Goal: Task Accomplishment & Management: Manage account settings

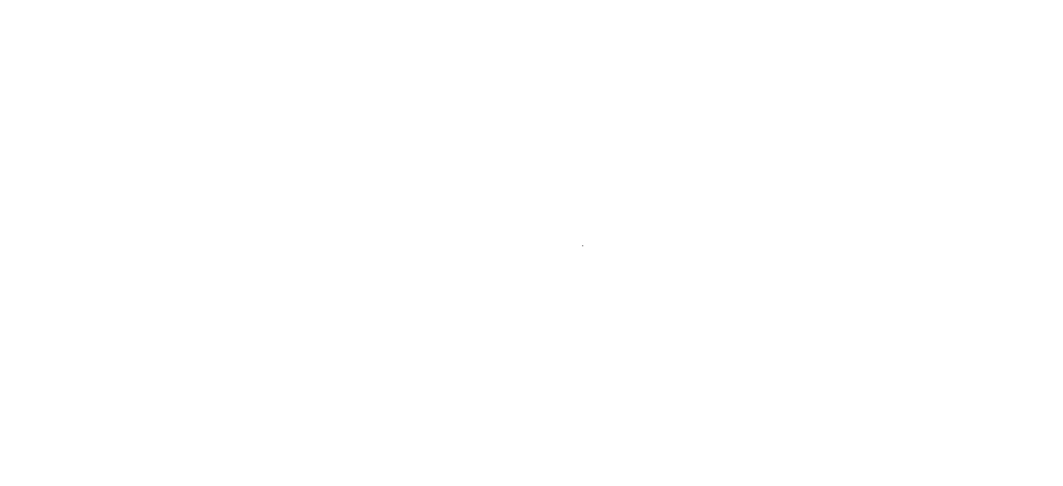
click at [728, 258] on div at bounding box center [531, 243] width 1063 height 486
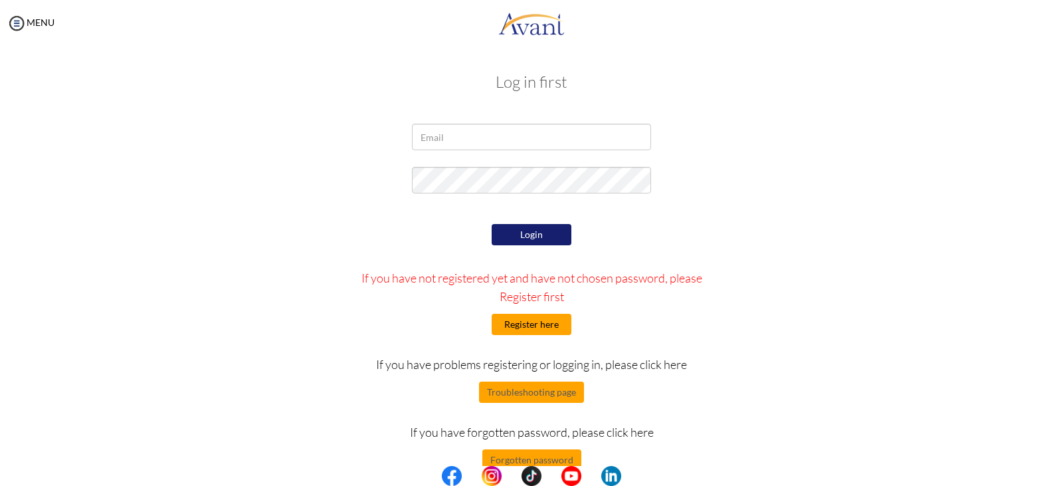
click at [535, 329] on button "Register here" at bounding box center [532, 324] width 80 height 21
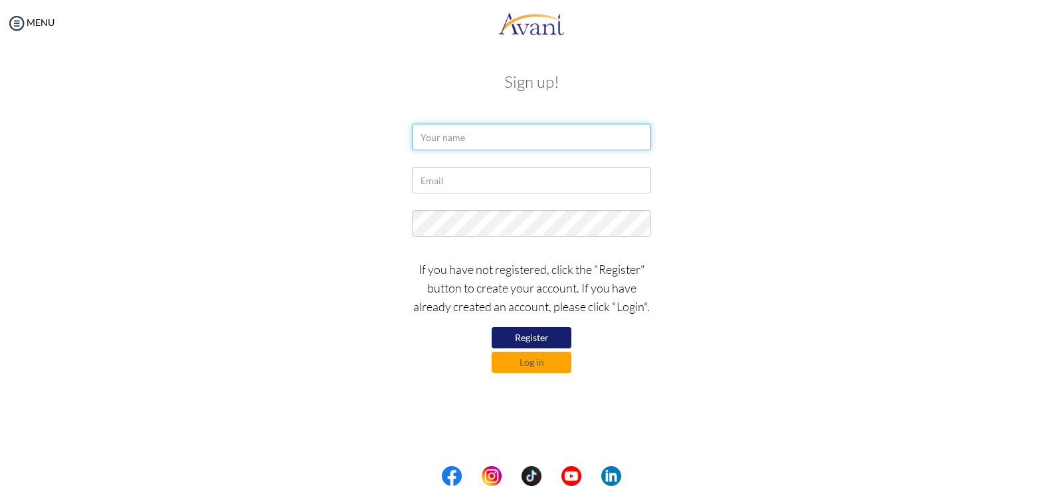
click at [470, 137] on input "text" at bounding box center [531, 137] width 239 height 27
type input "Ramatoulie Jallow"
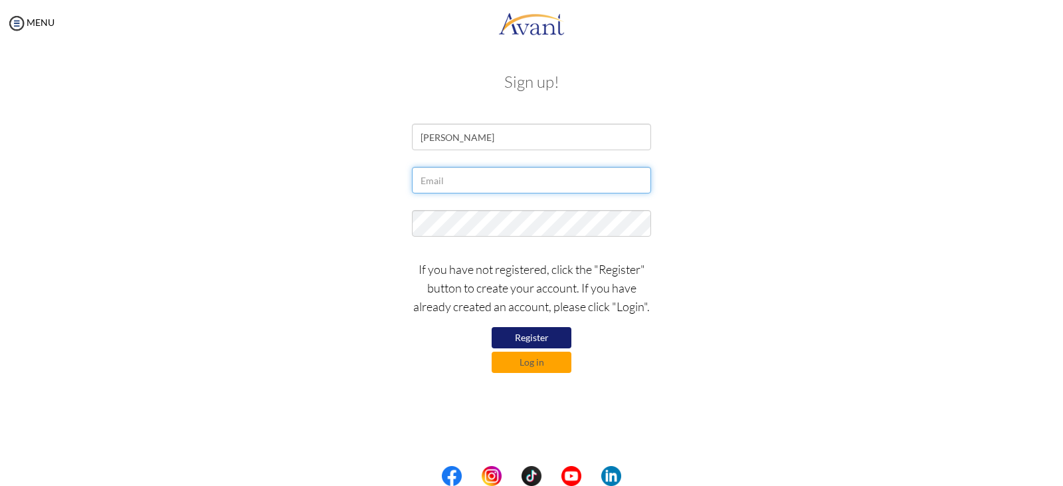
click at [480, 185] on input "text" at bounding box center [531, 180] width 239 height 27
type input "R"
type input "rougiatousowe1994@gmail"
click at [550, 363] on button "Log in" at bounding box center [532, 362] width 80 height 21
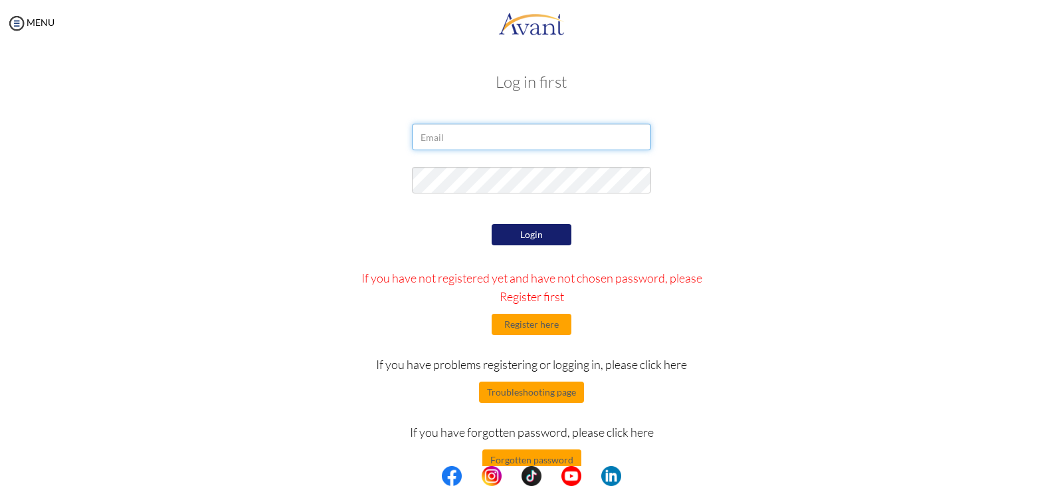
click at [469, 138] on input "email" at bounding box center [531, 137] width 239 height 27
click at [536, 234] on button "Login" at bounding box center [532, 234] width 80 height 21
click at [534, 137] on input "rougiatousowe1994@gmail" at bounding box center [531, 137] width 239 height 27
type input "[EMAIL_ADDRESS][DOMAIN_NAME]"
click at [538, 235] on button "Login" at bounding box center [532, 234] width 80 height 21
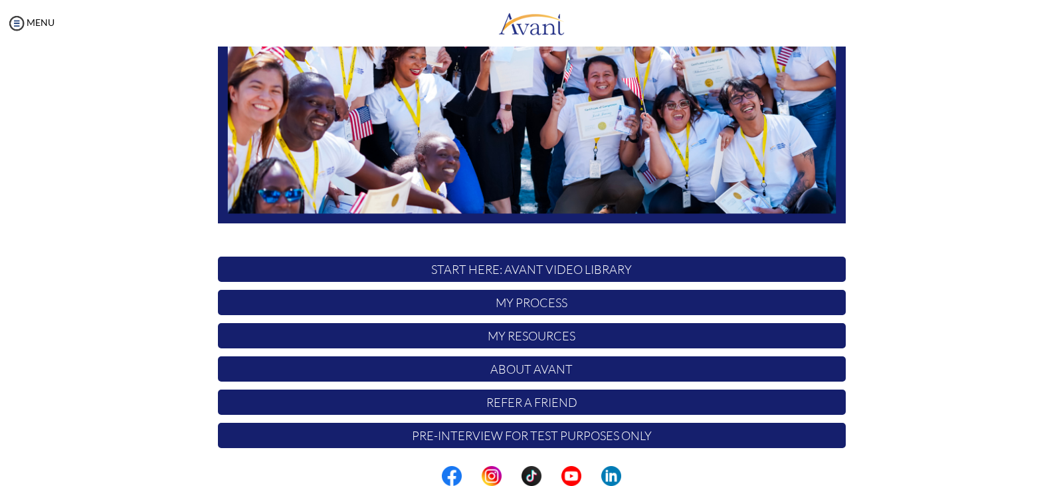
scroll to position [253, 0]
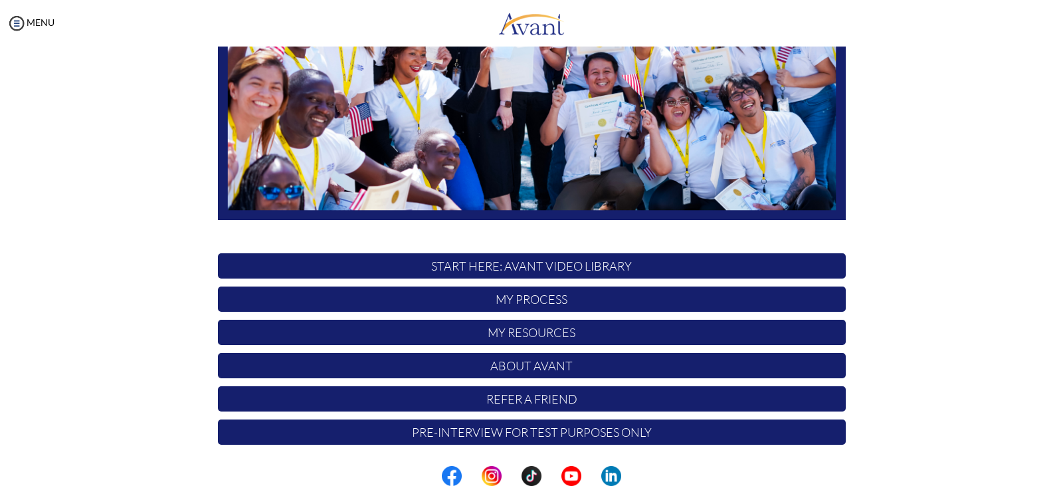
click at [538, 300] on p "My Process" at bounding box center [532, 298] width 628 height 25
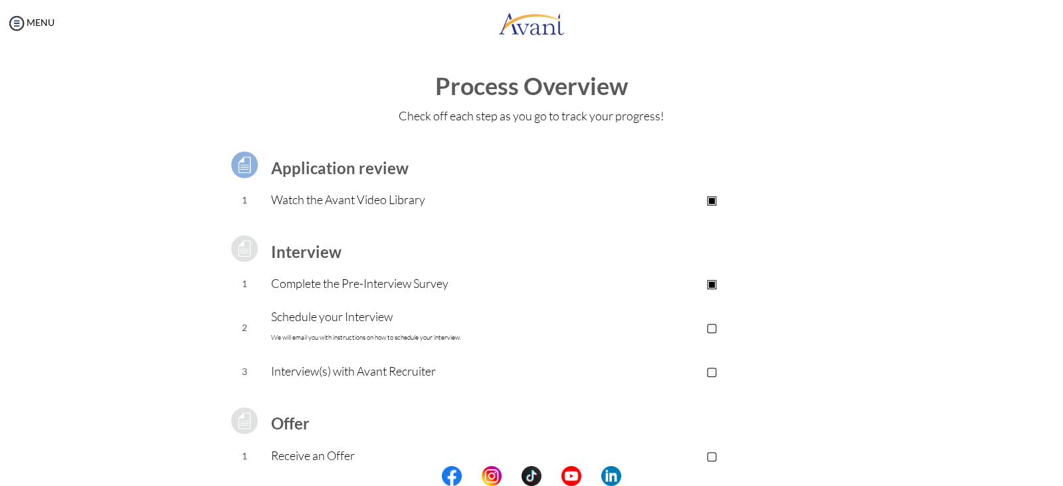
click at [335, 317] on p "Schedule your Interview We will email you with instructions on how to schedule …" at bounding box center [425, 327] width 308 height 40
click at [237, 246] on img at bounding box center [244, 248] width 33 height 33
click at [713, 324] on p "▢" at bounding box center [712, 327] width 266 height 19
click at [714, 328] on p "▣" at bounding box center [712, 327] width 266 height 19
click at [314, 161] on b "Application review" at bounding box center [340, 167] width 138 height 19
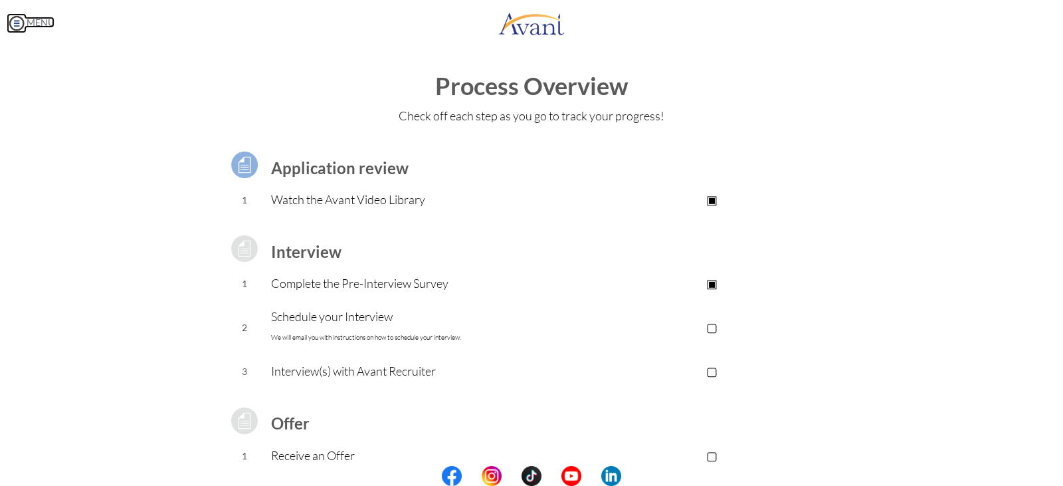
click at [19, 26] on img at bounding box center [17, 23] width 20 height 20
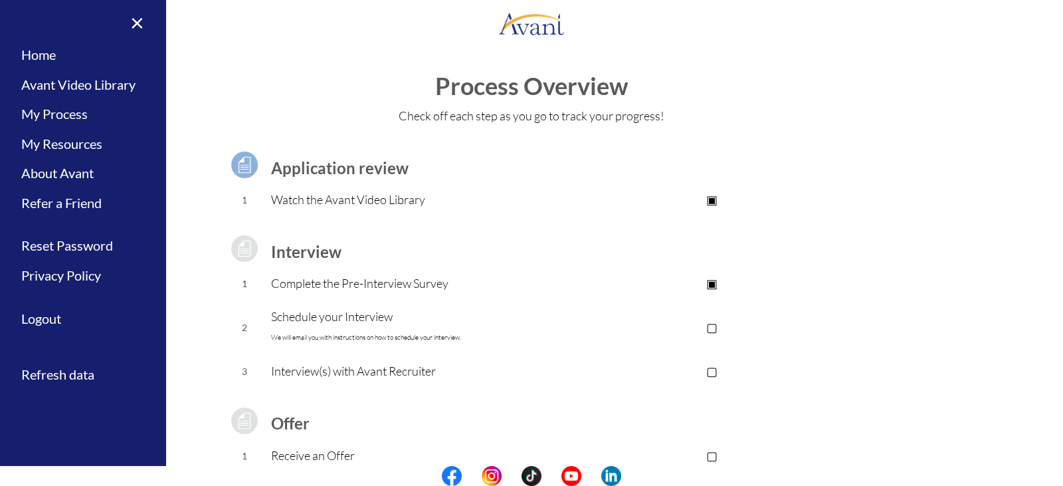
click at [254, 113] on p "Check off each step as you go to track your progress!" at bounding box center [531, 115] width 1037 height 19
click at [87, 112] on link "My Process" at bounding box center [83, 114] width 166 height 30
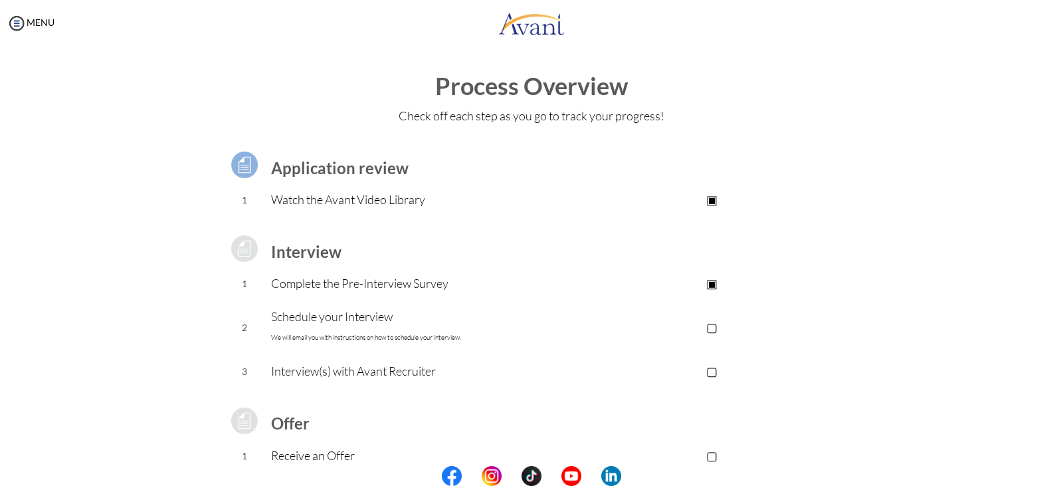
click at [237, 163] on img at bounding box center [244, 164] width 33 height 33
click at [240, 244] on img at bounding box center [244, 248] width 33 height 33
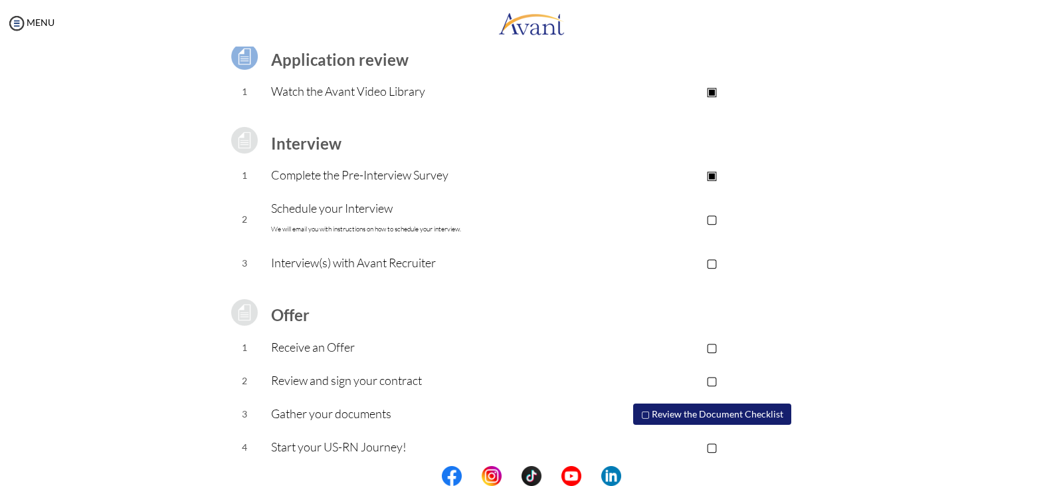
scroll to position [119, 0]
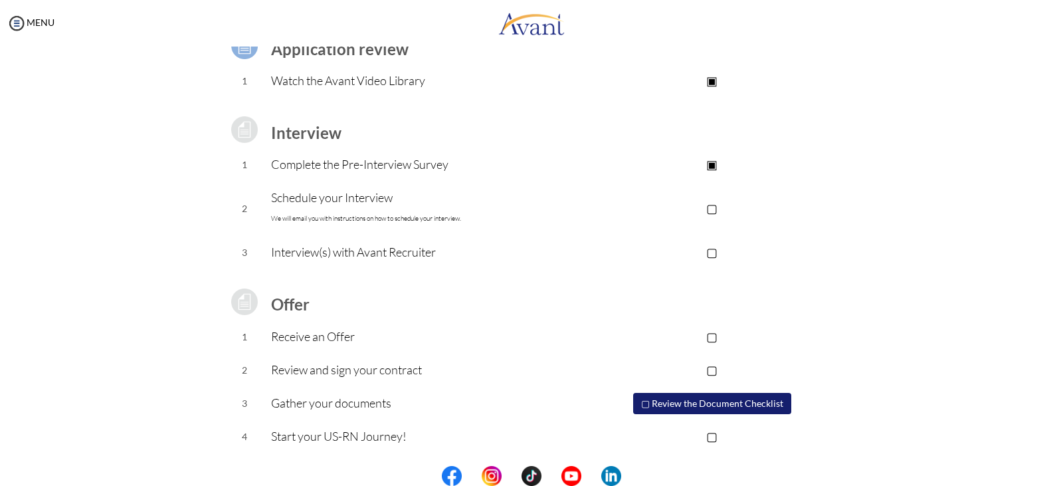
click at [715, 409] on button "▢ Review the Document Checklist" at bounding box center [712, 403] width 158 height 21
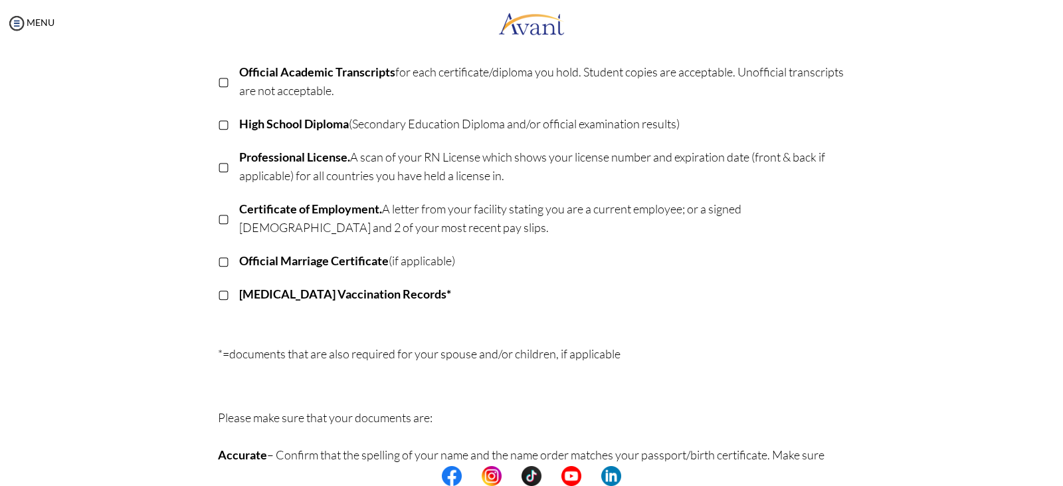
scroll to position [0, 0]
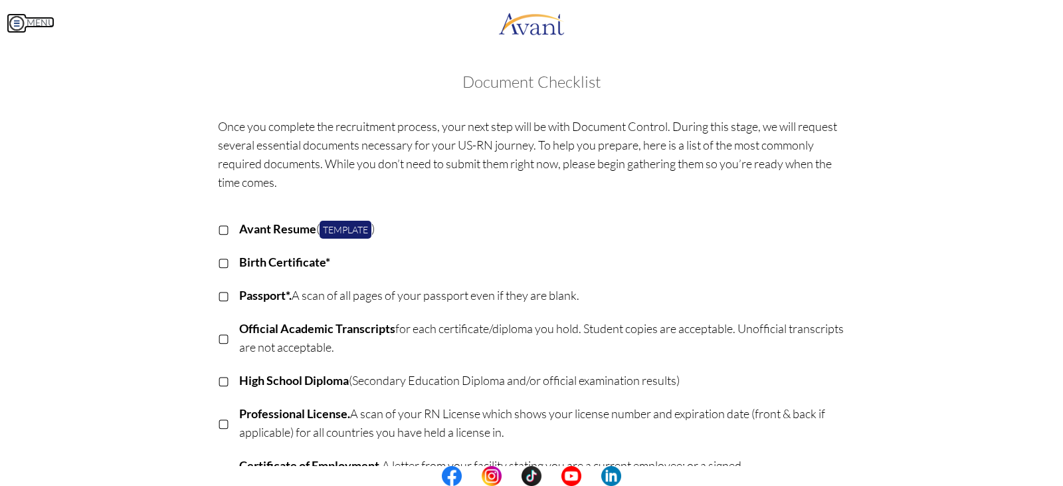
click at [14, 23] on img at bounding box center [17, 23] width 20 height 20
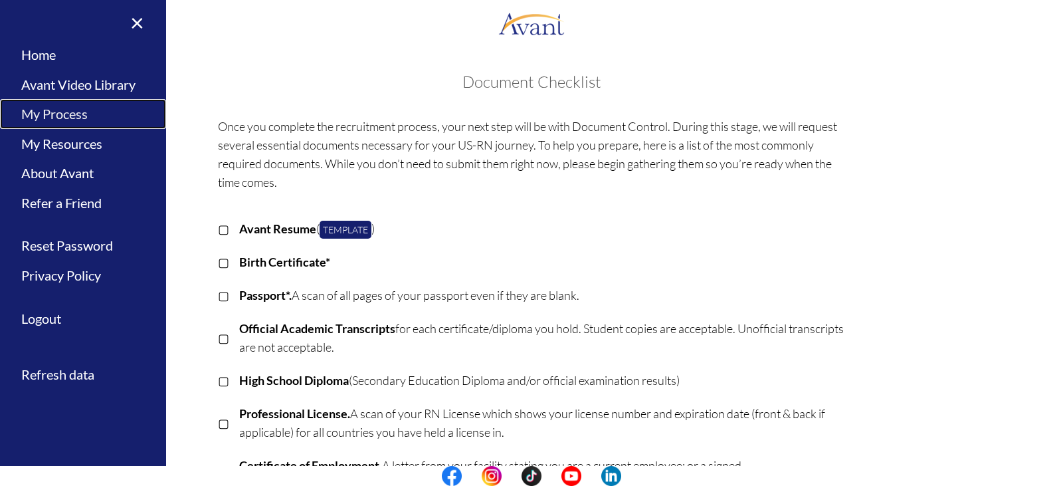
click at [78, 110] on link "My Process" at bounding box center [83, 114] width 166 height 30
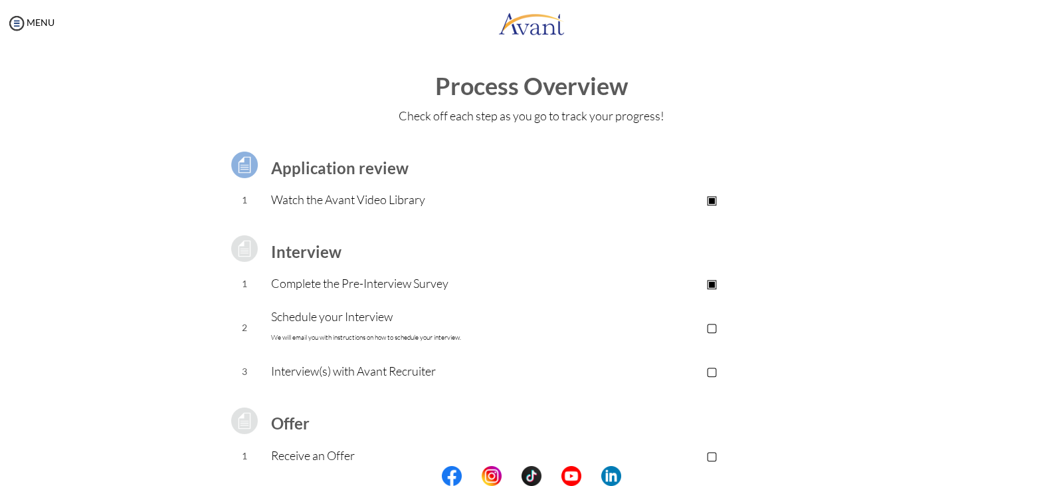
click at [331, 165] on b "Application review" at bounding box center [340, 167] width 138 height 19
click at [238, 158] on img at bounding box center [244, 164] width 33 height 33
click at [306, 249] on b "Interview" at bounding box center [306, 251] width 70 height 19
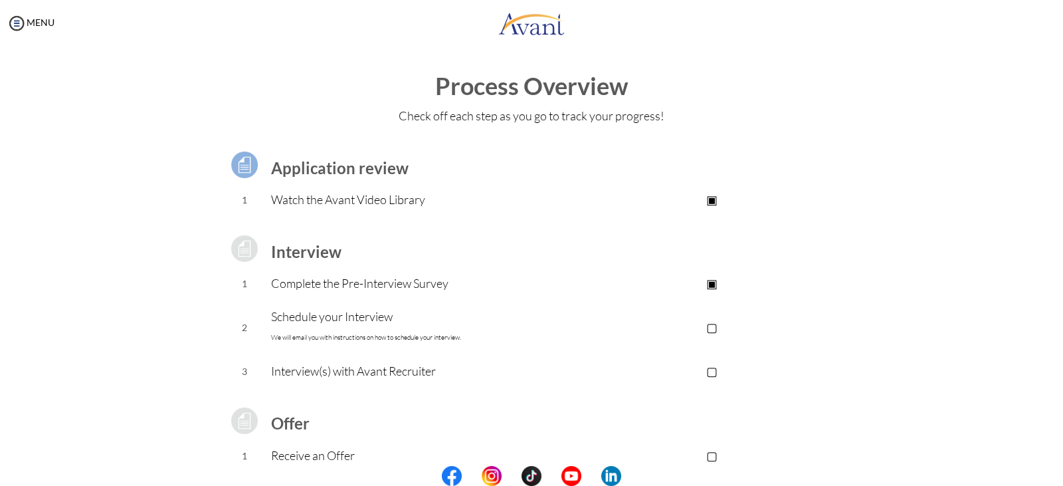
click at [365, 201] on p "Watch the Avant Video Library" at bounding box center [425, 199] width 308 height 19
click at [239, 202] on td "1" at bounding box center [245, 199] width 54 height 33
click at [457, 117] on p "Check off each step as you go to track your progress!" at bounding box center [531, 115] width 1037 height 19
click at [522, 77] on h1 "Process Overview" at bounding box center [531, 86] width 1037 height 27
click at [16, 23] on img at bounding box center [17, 23] width 20 height 20
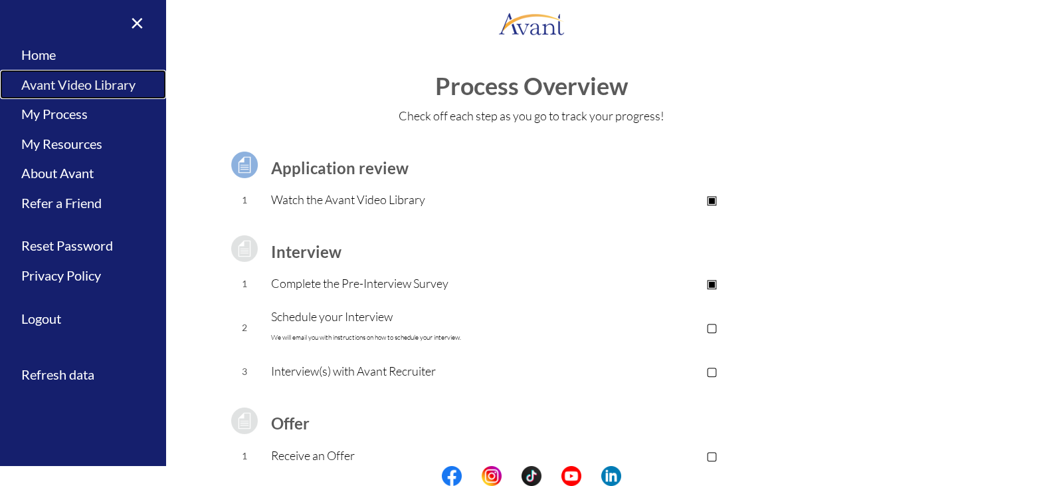
click at [100, 87] on link "Avant Video Library" at bounding box center [83, 85] width 166 height 30
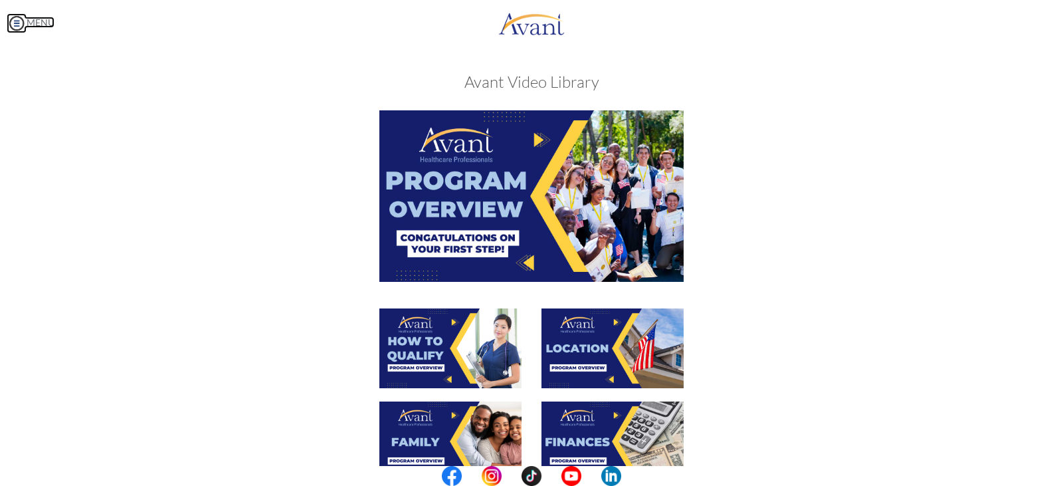
click at [19, 27] on img at bounding box center [17, 23] width 20 height 20
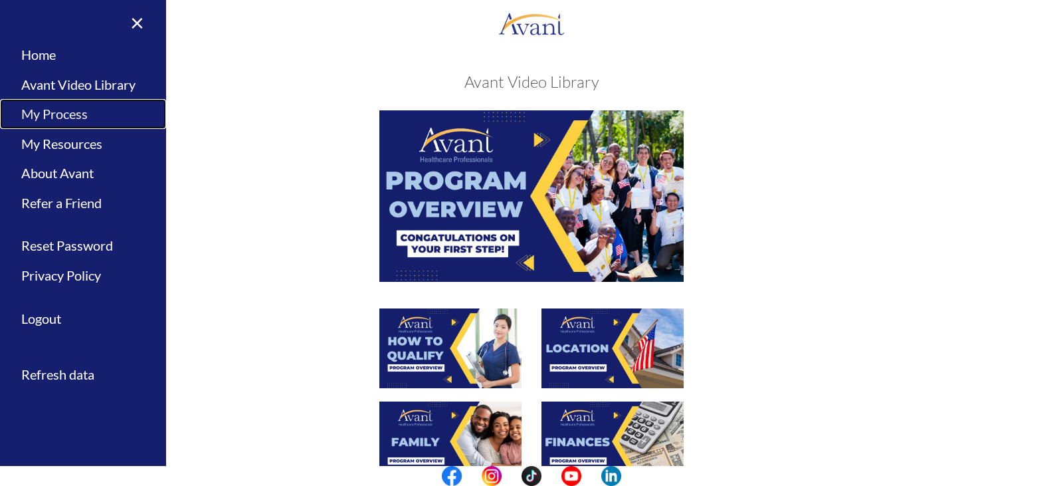
click at [74, 115] on link "My Process" at bounding box center [83, 114] width 166 height 30
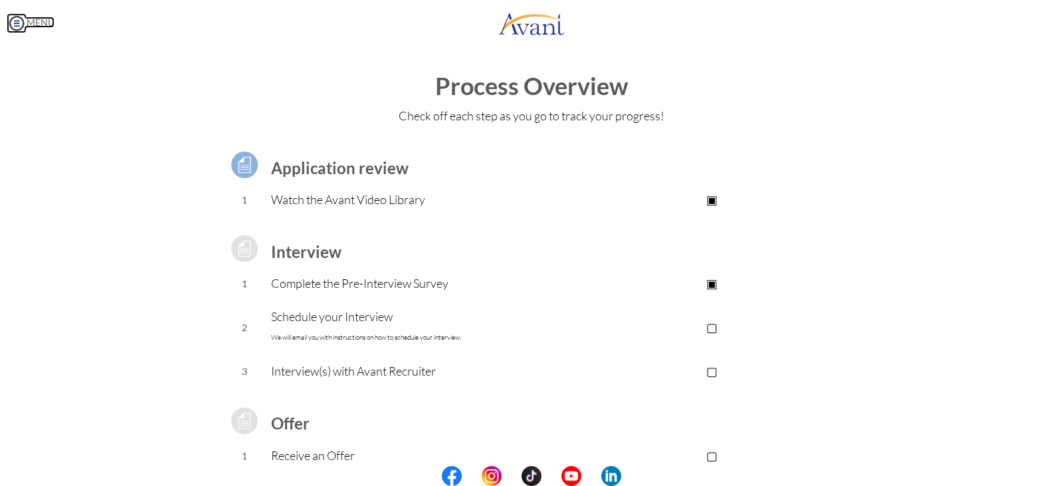
click at [12, 15] on img at bounding box center [17, 23] width 20 height 20
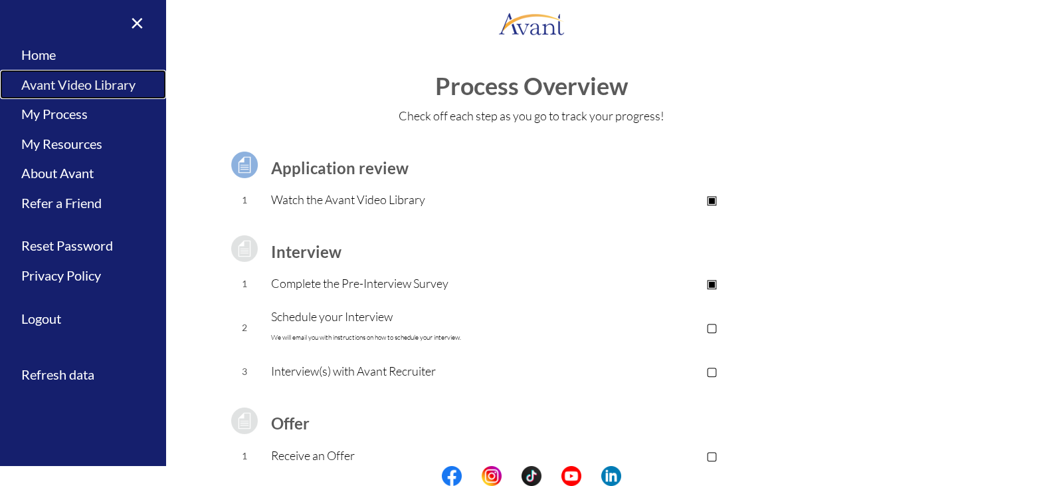
click at [63, 82] on link "Avant Video Library" at bounding box center [83, 85] width 166 height 30
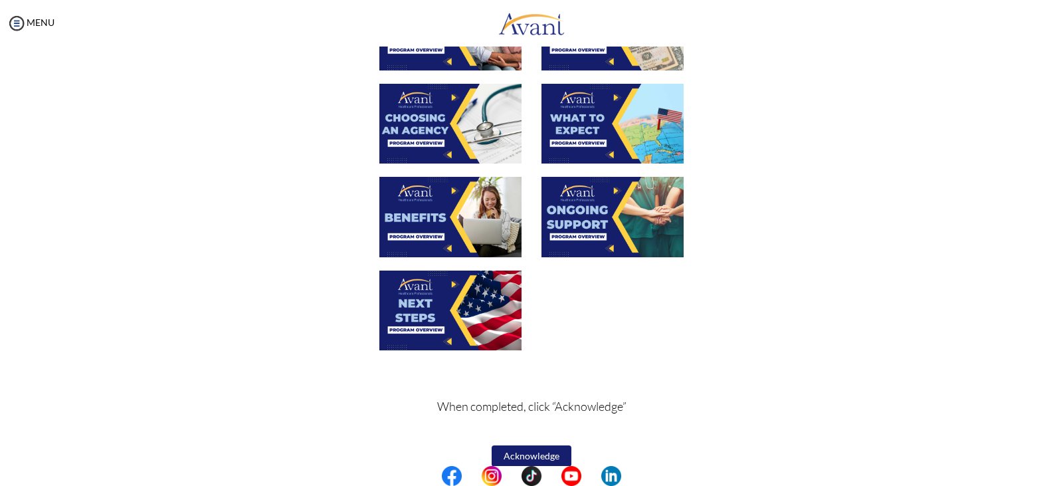
scroll to position [428, 0]
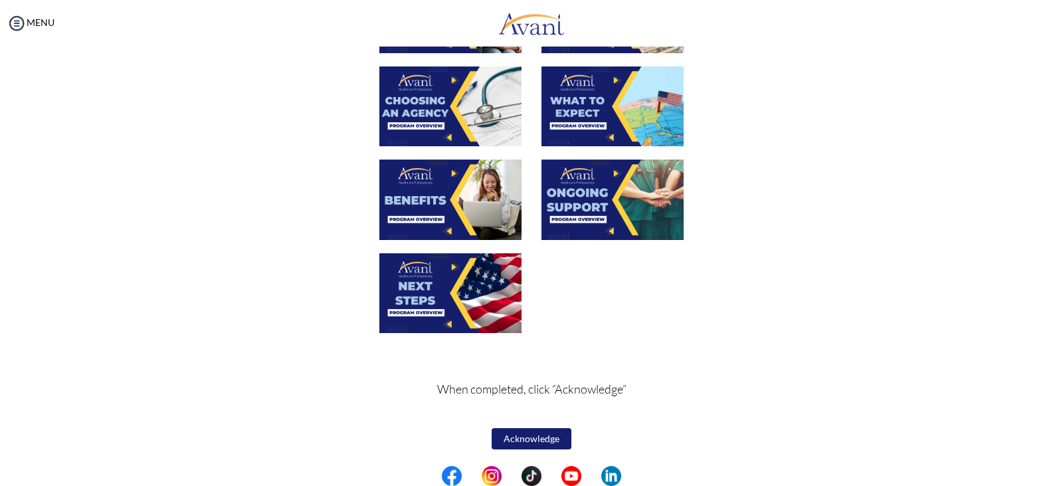
click at [518, 445] on button "Acknowledge" at bounding box center [532, 438] width 80 height 21
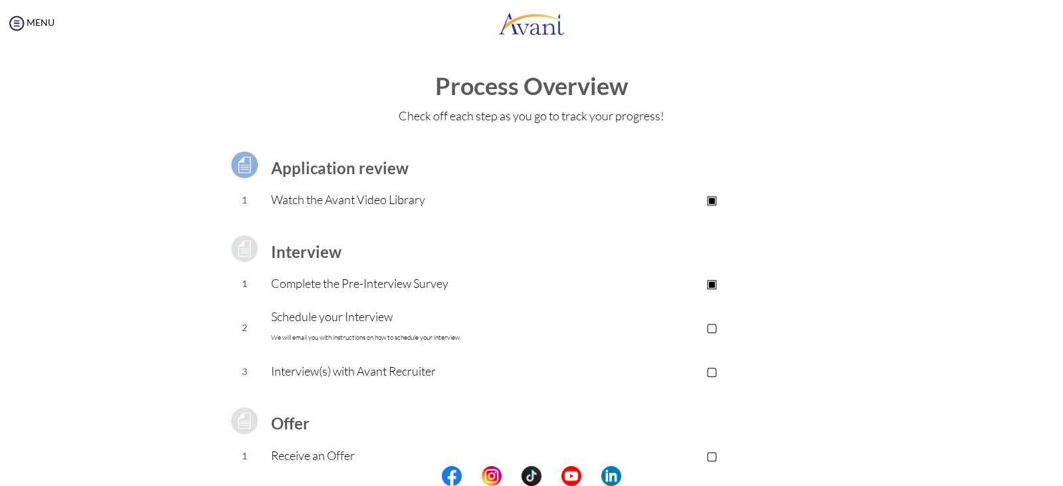
click at [240, 252] on img at bounding box center [244, 248] width 33 height 33
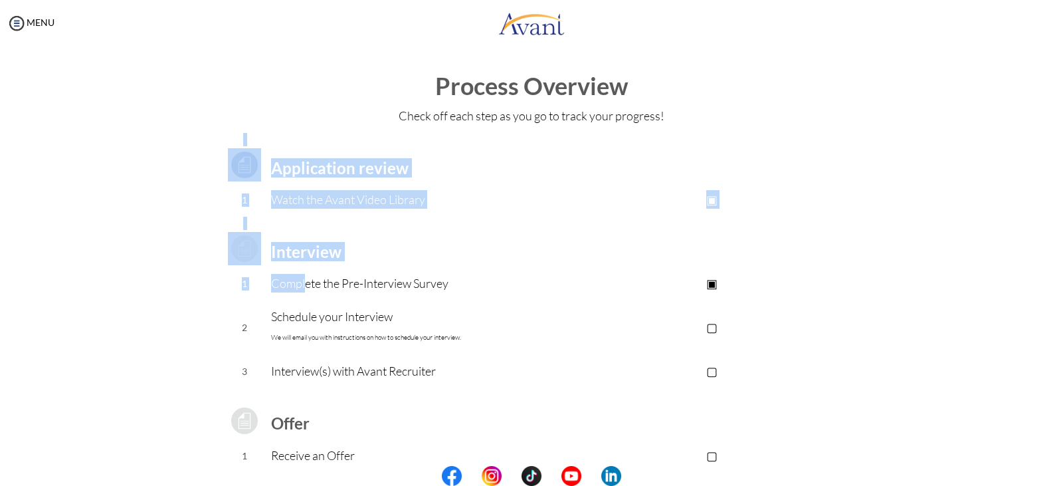
drag, startPoint x: 300, startPoint y: 283, endPoint x: 191, endPoint y: 309, distance: 112.7
click at [191, 309] on div "Application review 1 Watch the Avant Video Library ▣ Avant Video Library Interv…" at bounding box center [531, 352] width 777 height 439
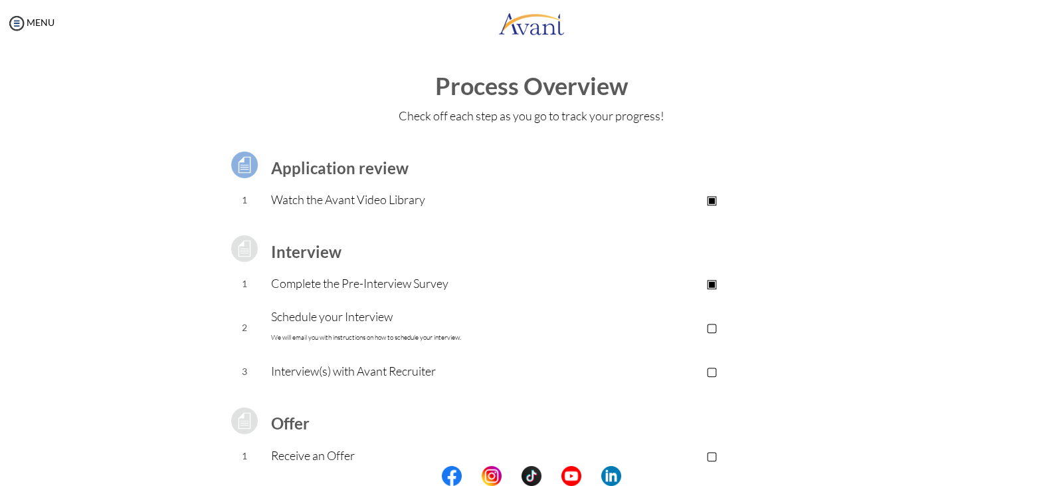
click at [284, 287] on p "Complete the Pre-Interview Survey" at bounding box center [425, 283] width 308 height 19
click at [241, 161] on img at bounding box center [244, 164] width 33 height 33
click at [239, 161] on img at bounding box center [244, 164] width 33 height 33
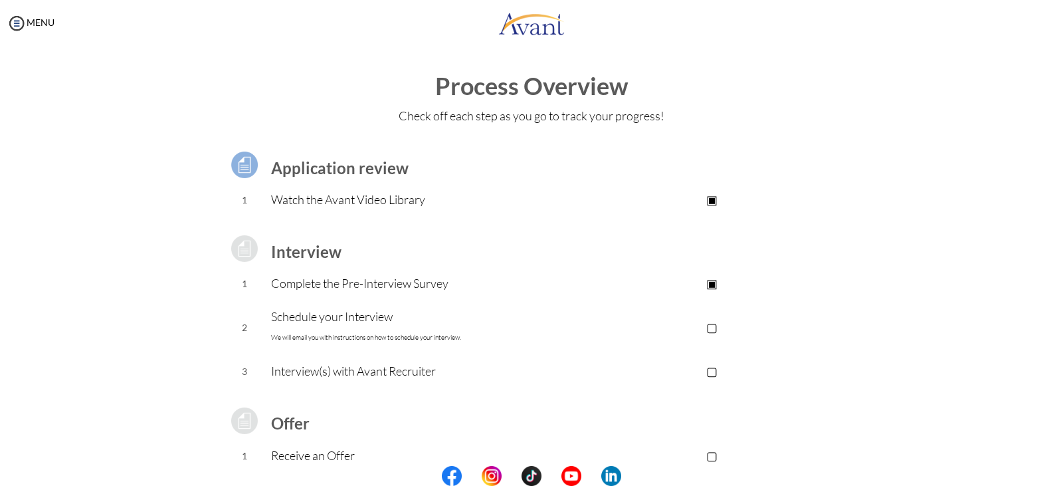
click at [239, 161] on img at bounding box center [244, 164] width 33 height 33
click at [714, 282] on p "▣" at bounding box center [712, 283] width 266 height 19
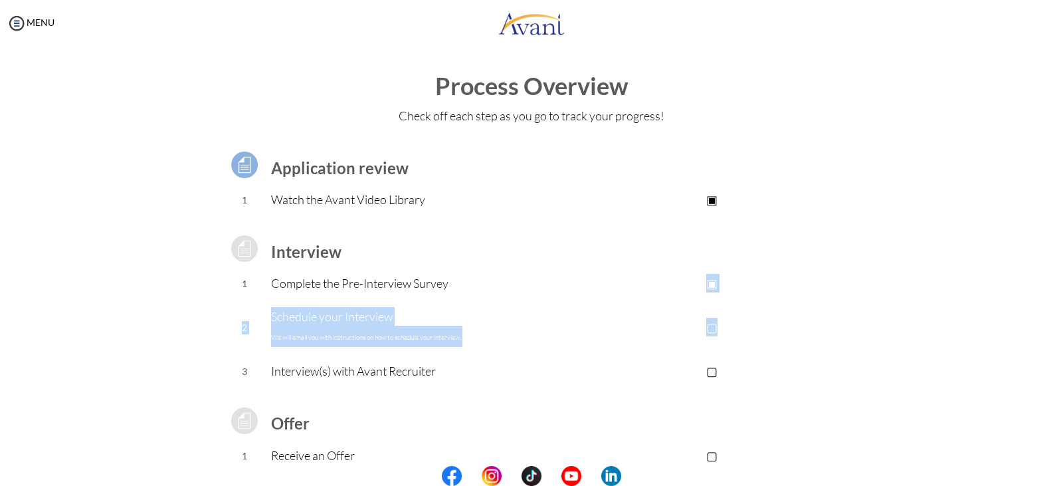
drag, startPoint x: 710, startPoint y: 282, endPoint x: 761, endPoint y: 302, distance: 54.9
click at [761, 302] on tbody "Application review 1 Watch the Avant Video Library ▣ Avant Video Library Interv…" at bounding box center [532, 352] width 628 height 439
click at [761, 302] on td "▢" at bounding box center [712, 327] width 266 height 54
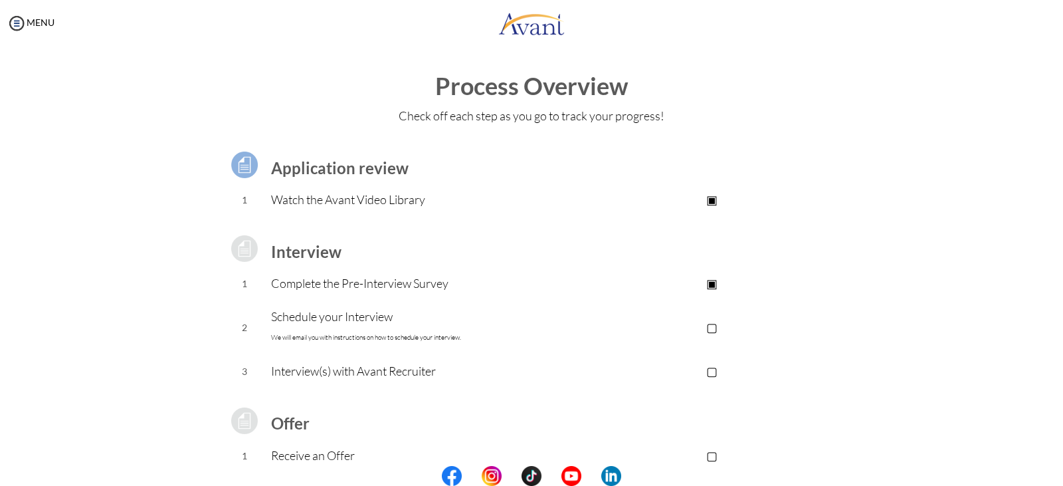
click at [710, 324] on p "▢" at bounding box center [712, 327] width 266 height 19
click at [710, 324] on p "▣" at bounding box center [712, 327] width 266 height 19
click at [638, 328] on p "▢" at bounding box center [712, 327] width 266 height 19
click at [713, 330] on p "▣" at bounding box center [712, 327] width 266 height 19
click at [631, 292] on p "▣" at bounding box center [712, 283] width 266 height 19
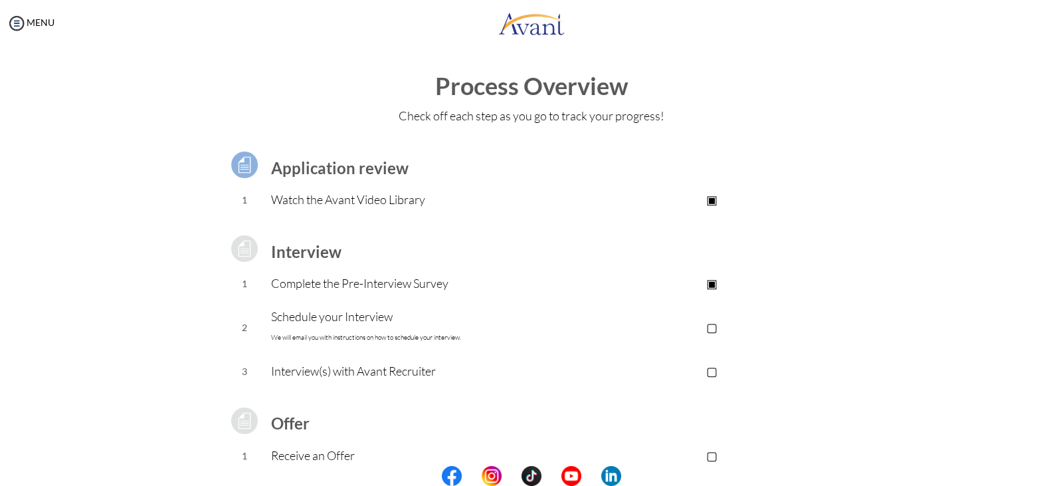
click at [587, 283] on p "▣" at bounding box center [712, 283] width 266 height 19
click at [708, 284] on p "▣" at bounding box center [712, 283] width 266 height 19
click at [704, 330] on p "▢" at bounding box center [712, 327] width 266 height 19
click at [17, 23] on img at bounding box center [17, 23] width 20 height 20
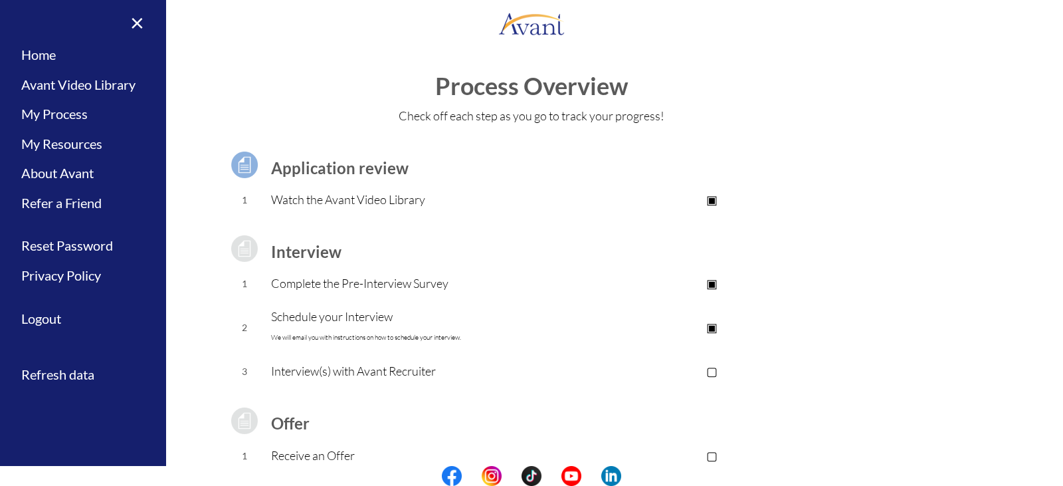
click at [713, 326] on p "▣" at bounding box center [712, 327] width 266 height 19
click at [802, 235] on td at bounding box center [712, 248] width 266 height 37
click at [712, 282] on p "▣" at bounding box center [712, 283] width 266 height 19
click at [709, 289] on p "▣" at bounding box center [712, 283] width 266 height 19
click at [49, 51] on link "Home" at bounding box center [83, 55] width 166 height 30
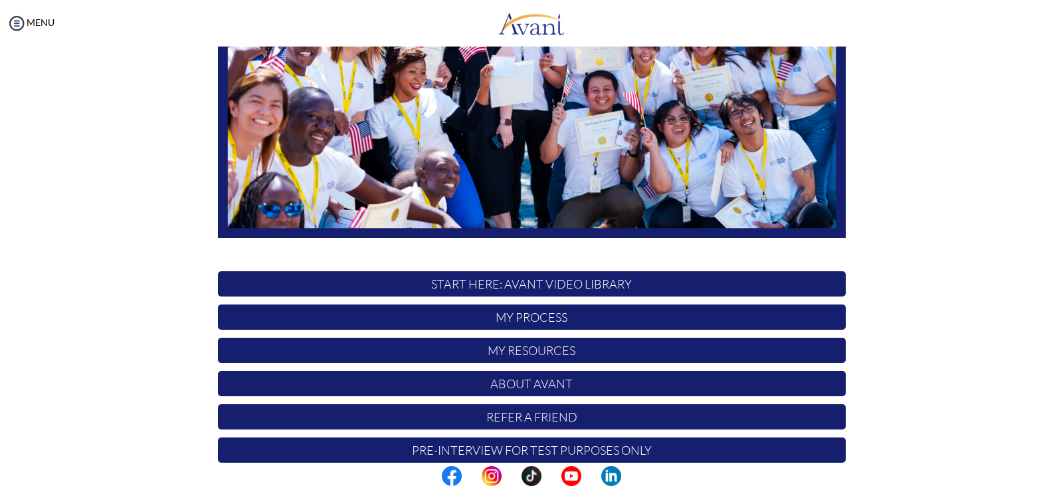
scroll to position [253, 0]
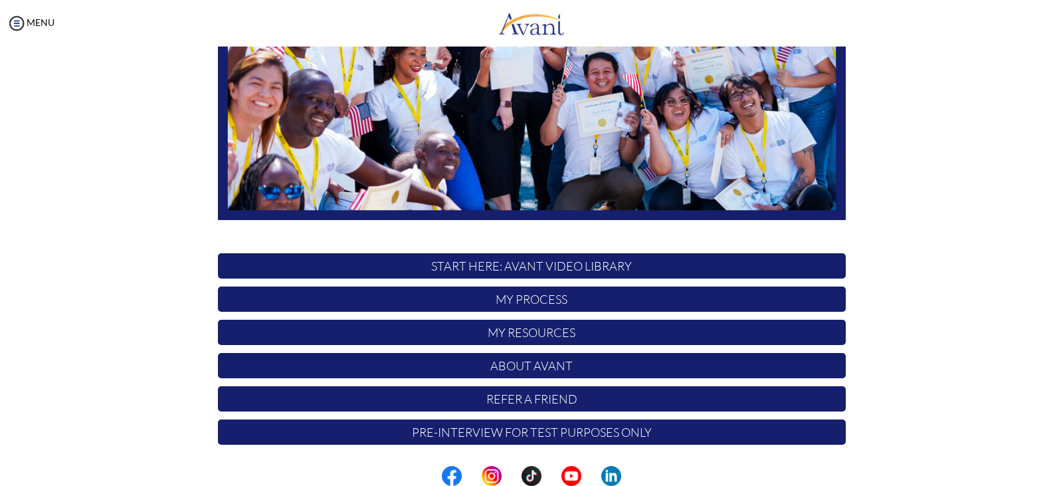
click at [569, 401] on p "Refer a Friend" at bounding box center [532, 398] width 628 height 25
